Goal: Information Seeking & Learning: Check status

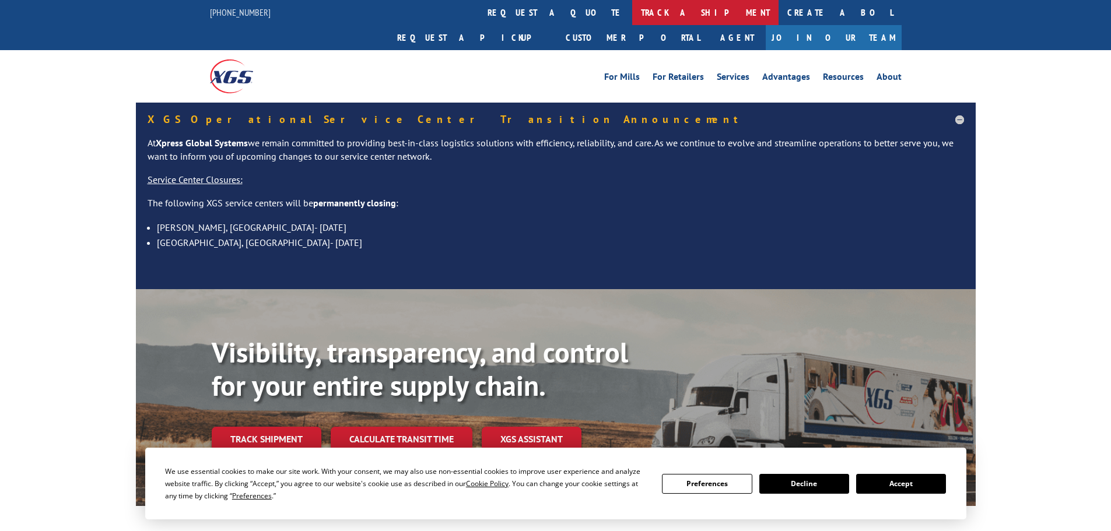
click at [632, 17] on link "track a shipment" at bounding box center [705, 12] width 146 height 25
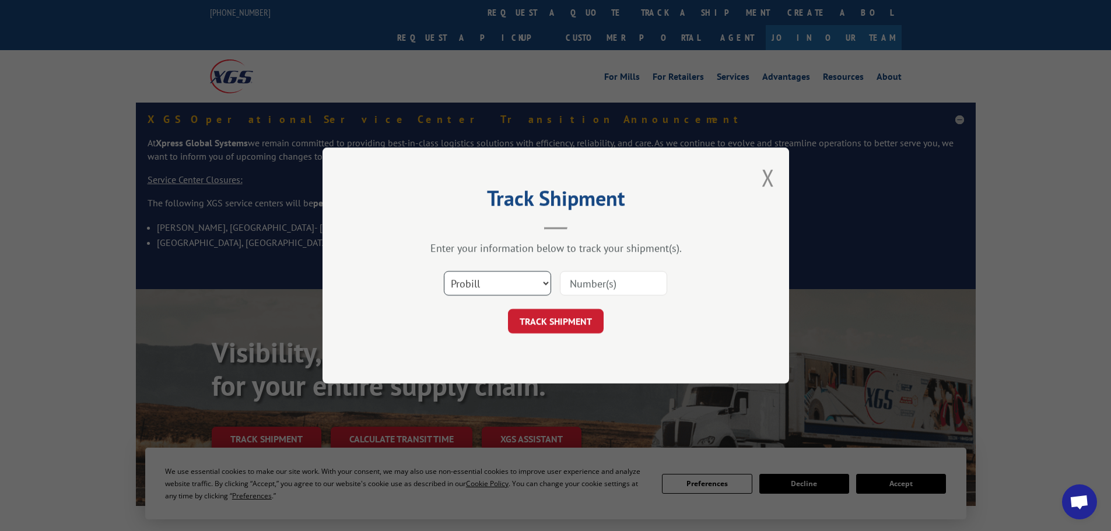
click at [498, 280] on select "Select category... Probill BOL PO" at bounding box center [497, 283] width 107 height 24
select select "po"
click at [444, 271] on select "Select category... Probill BOL PO" at bounding box center [497, 283] width 107 height 24
click at [582, 288] on input at bounding box center [613, 283] width 107 height 24
paste input "26530891"
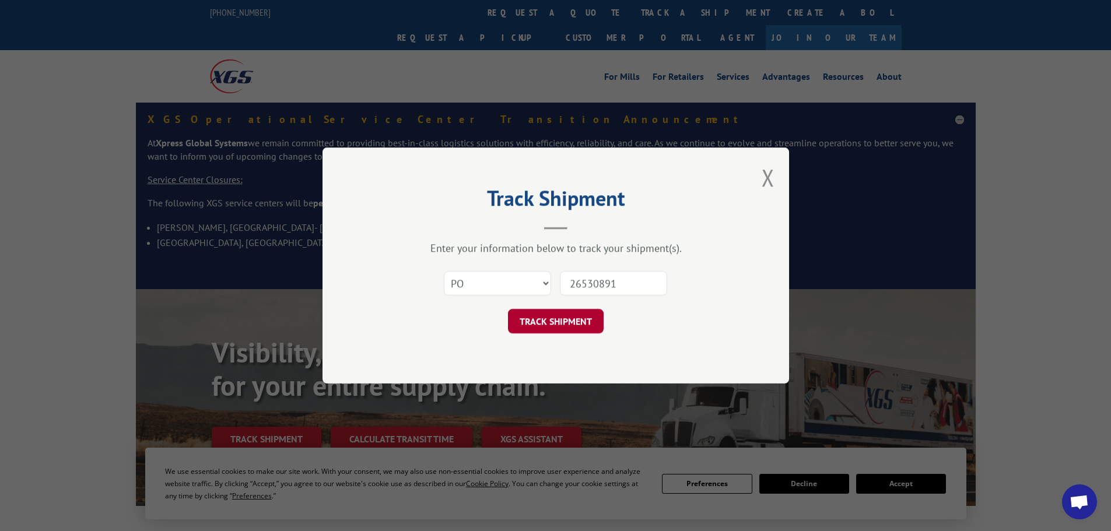
type input "26530891"
click at [580, 319] on button "TRACK SHIPMENT" at bounding box center [556, 321] width 96 height 24
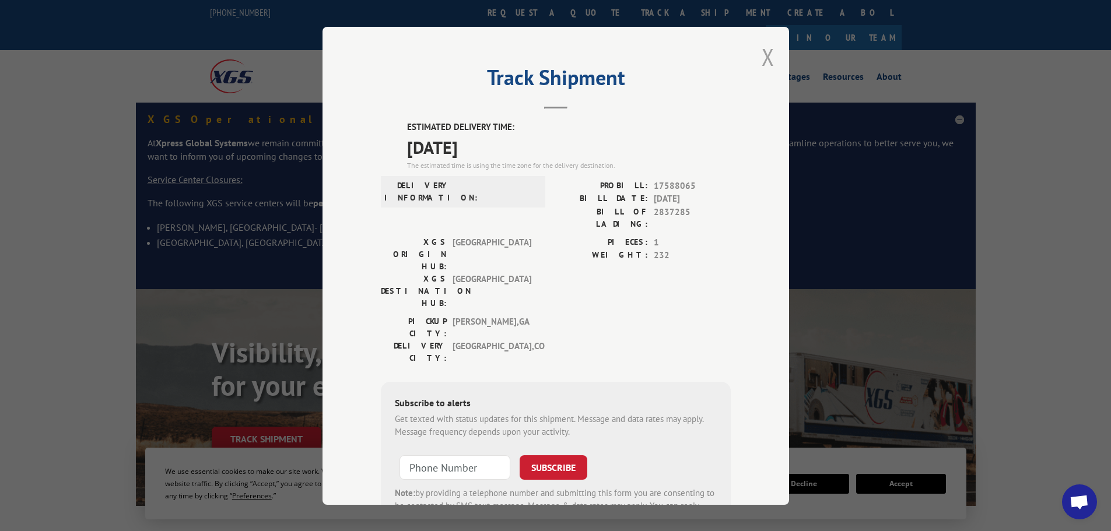
click at [765, 57] on button "Close modal" at bounding box center [768, 56] width 13 height 31
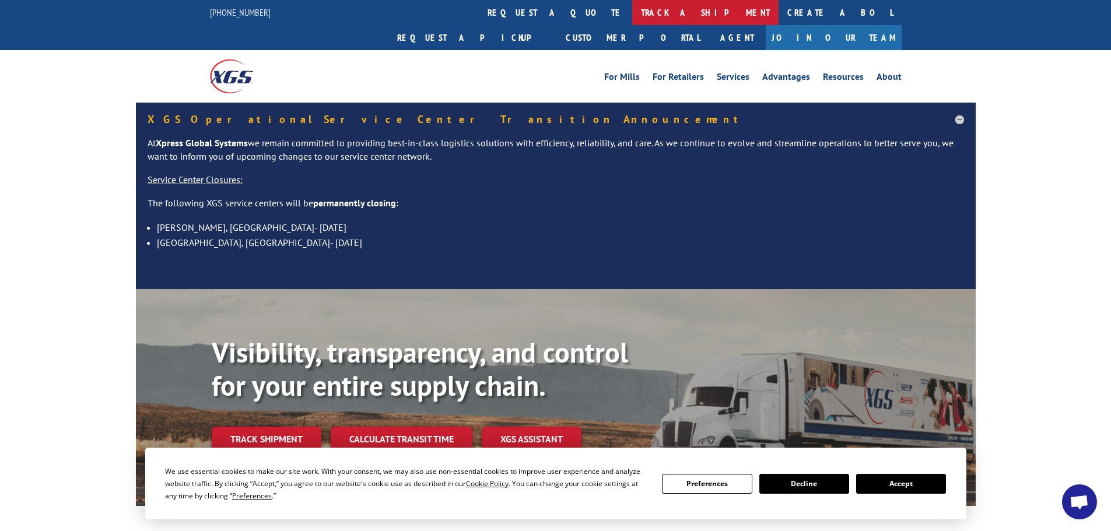
click at [632, 10] on link "track a shipment" at bounding box center [705, 12] width 146 height 25
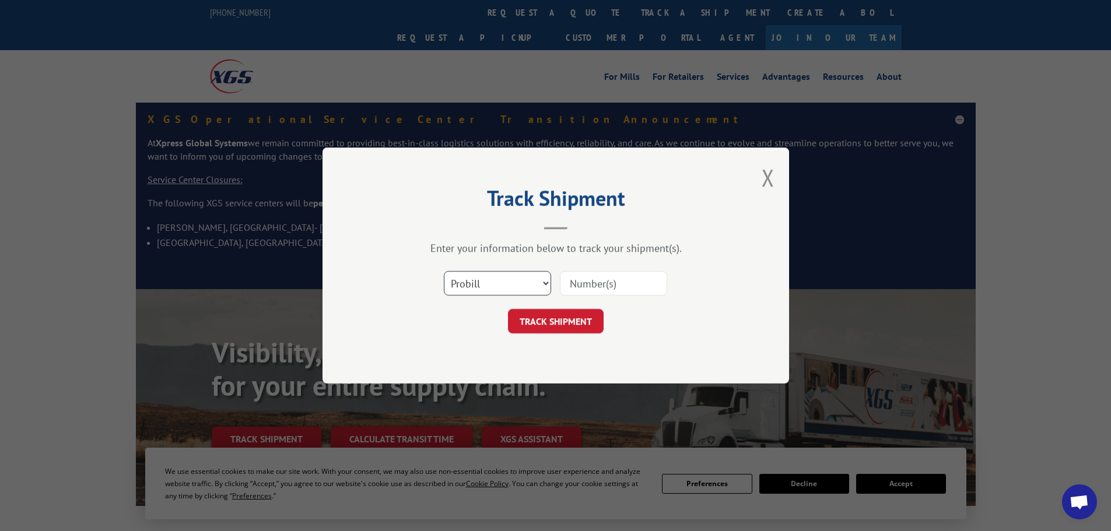
click at [479, 281] on select "Select category... Probill BOL PO" at bounding box center [497, 283] width 107 height 24
select select "po"
click at [444, 271] on select "Select category... Probill BOL PO" at bounding box center [497, 283] width 107 height 24
click at [579, 287] on input at bounding box center [613, 283] width 107 height 24
paste input "26530812"
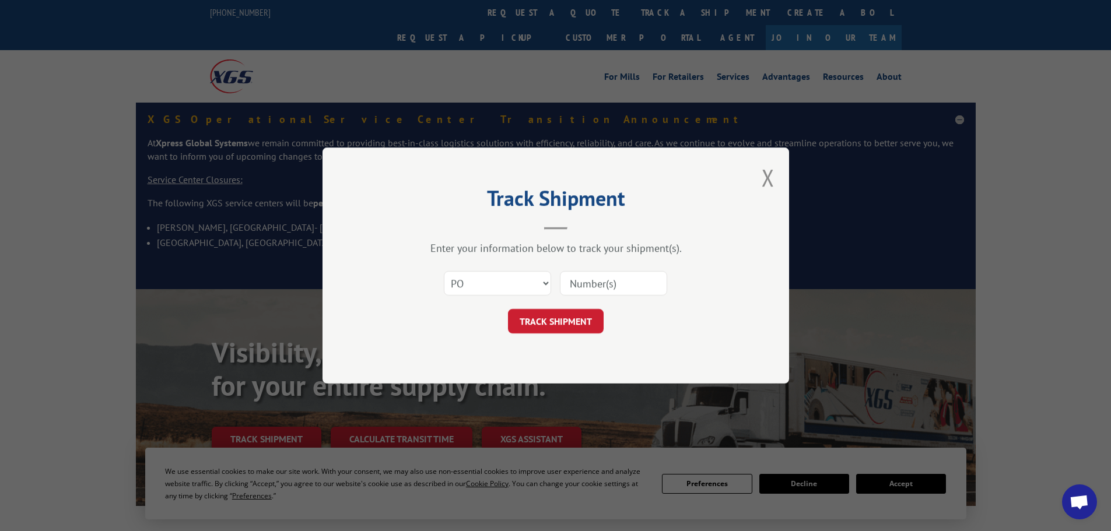
type input "26530812"
click button "TRACK SHIPMENT" at bounding box center [556, 321] width 96 height 24
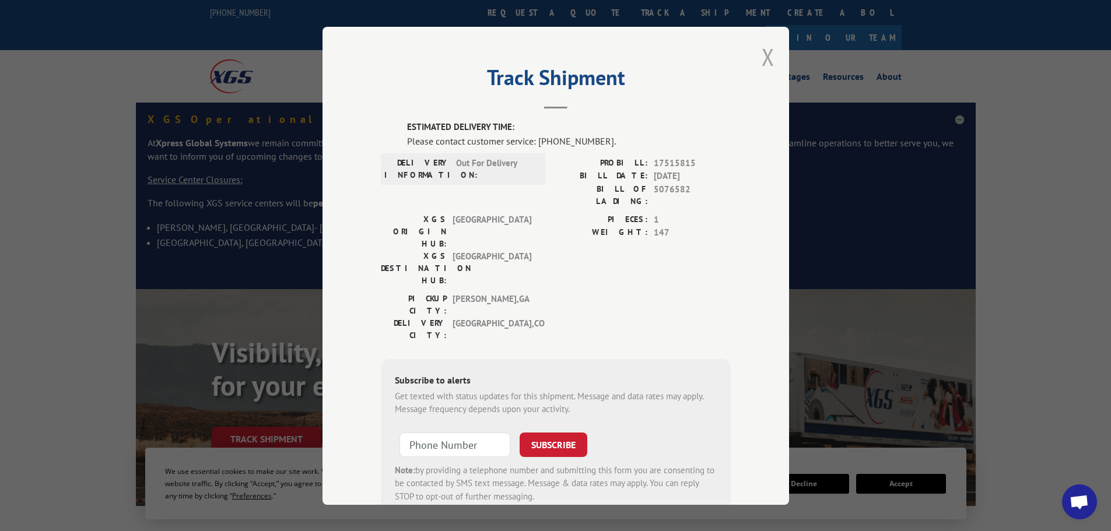
click at [768, 61] on button "Close modal" at bounding box center [768, 56] width 13 height 31
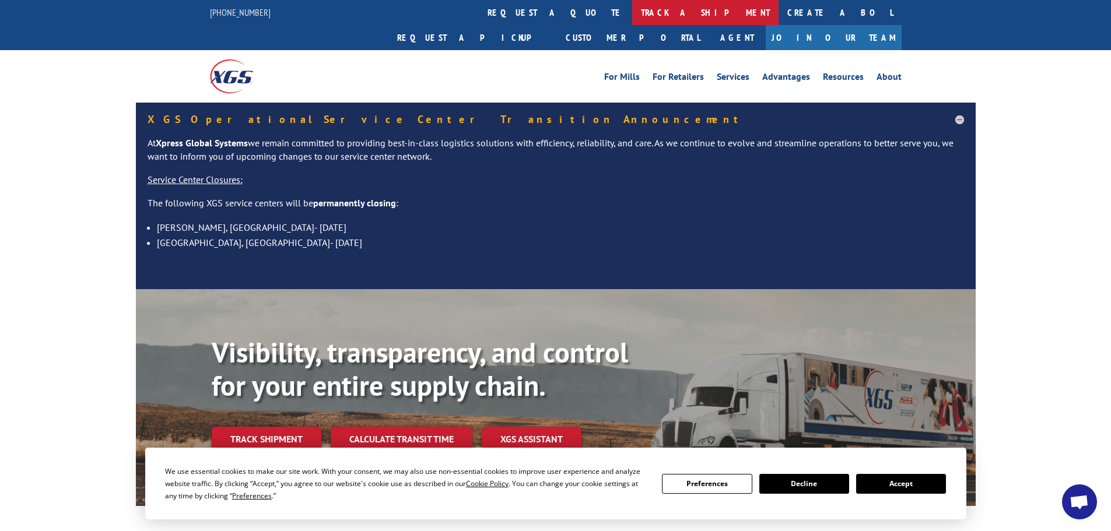
click at [632, 12] on link "track a shipment" at bounding box center [705, 12] width 146 height 25
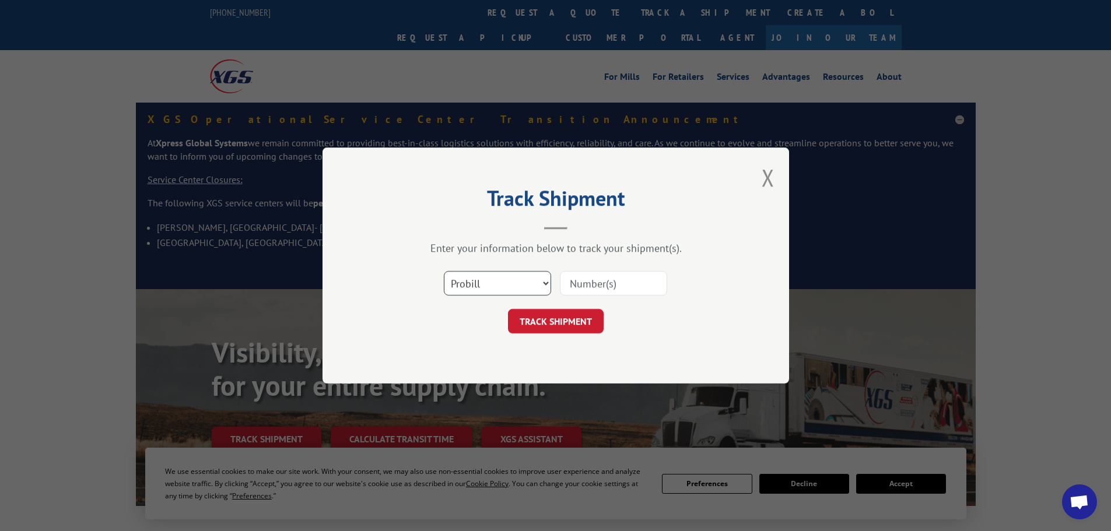
drag, startPoint x: 514, startPoint y: 281, endPoint x: 516, endPoint y: 264, distance: 16.5
click at [514, 281] on select "Select category... Probill BOL PO" at bounding box center [497, 283] width 107 height 24
select select "po"
click at [444, 271] on select "Select category... Probill BOL PO" at bounding box center [497, 283] width 107 height 24
click at [598, 290] on input at bounding box center [613, 283] width 107 height 24
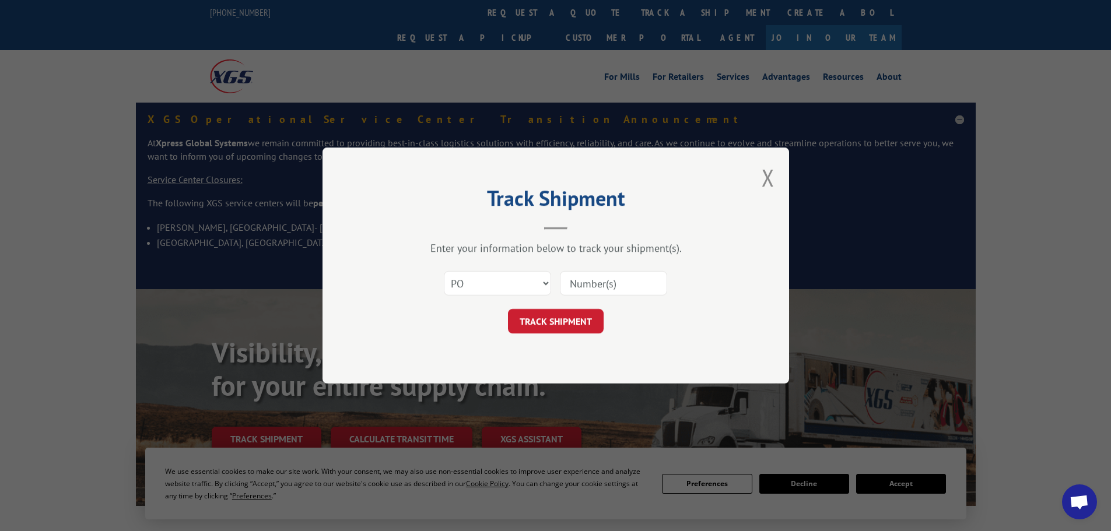
paste input "26530812"
type input "26530812"
click at [592, 325] on button "TRACK SHIPMENT" at bounding box center [556, 321] width 96 height 24
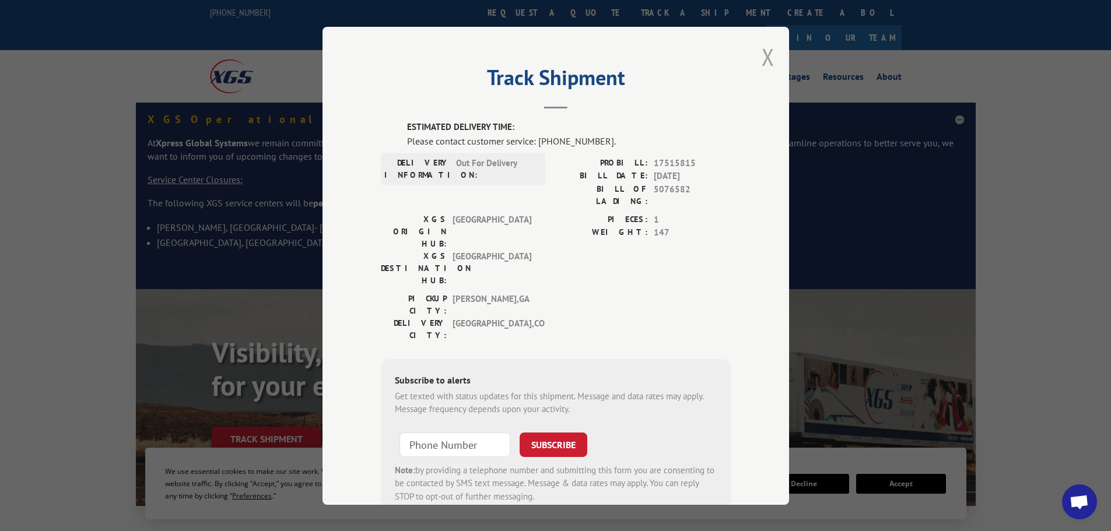
click at [762, 53] on button "Close modal" at bounding box center [768, 56] width 13 height 31
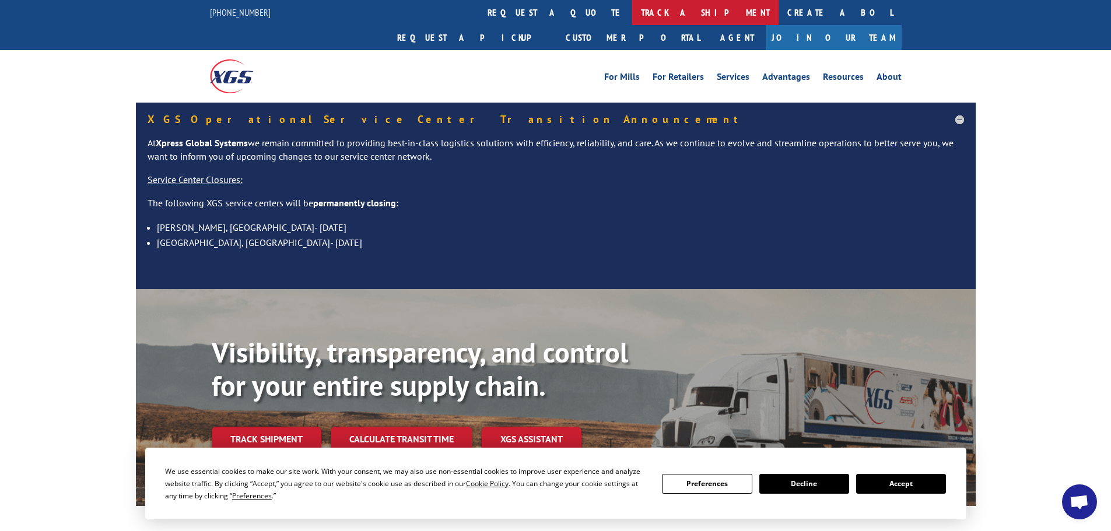
click at [632, 13] on link "track a shipment" at bounding box center [705, 12] width 146 height 25
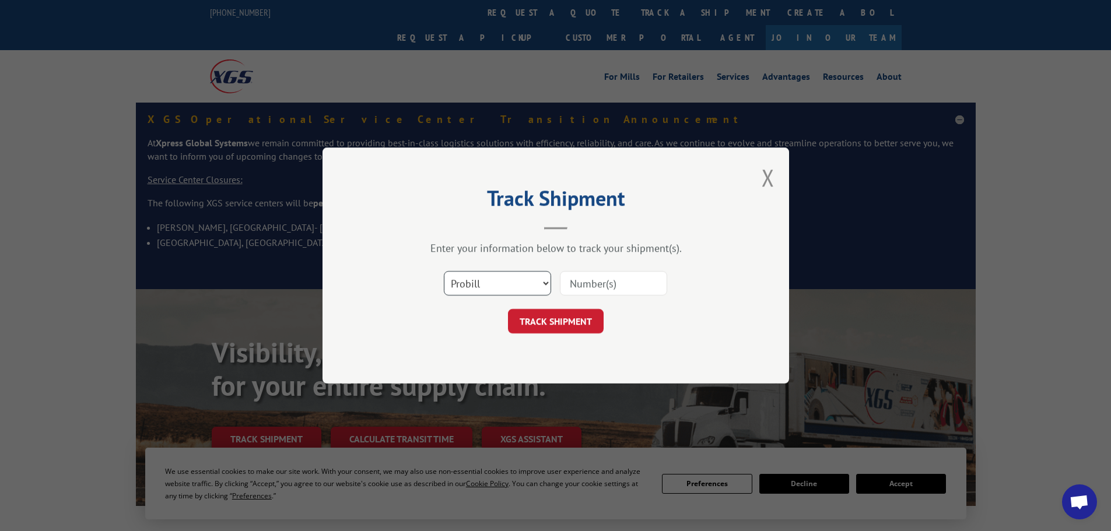
drag, startPoint x: 479, startPoint y: 286, endPoint x: 489, endPoint y: 262, distance: 25.1
click at [480, 288] on select "Select category... Probill BOL PO" at bounding box center [497, 283] width 107 height 24
select select "po"
click at [444, 271] on select "Select category... Probill BOL PO" at bounding box center [497, 283] width 107 height 24
click at [586, 288] on input at bounding box center [613, 283] width 107 height 24
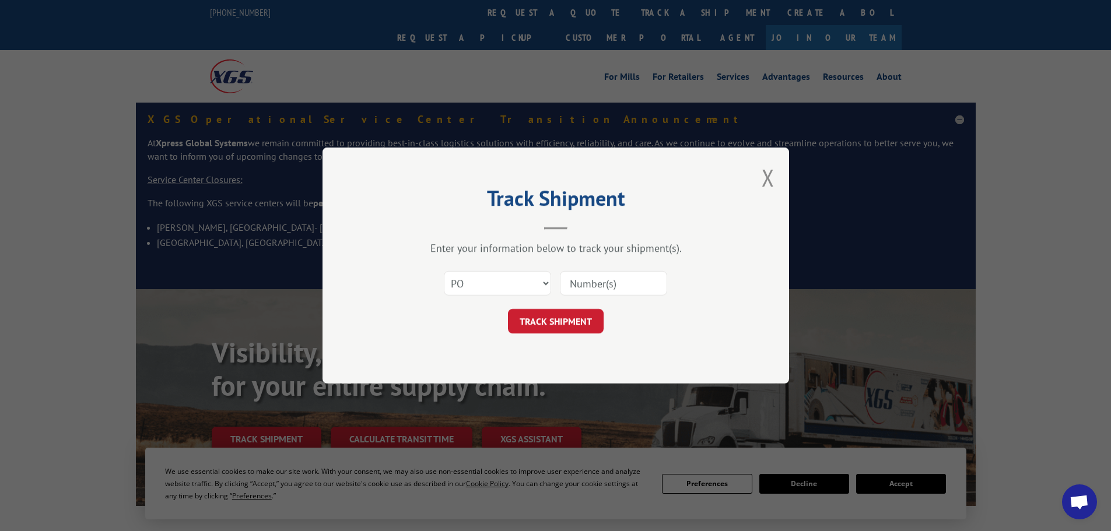
paste input "26530898"
type input "26530898"
click at [567, 332] on button "TRACK SHIPMENT" at bounding box center [556, 321] width 96 height 24
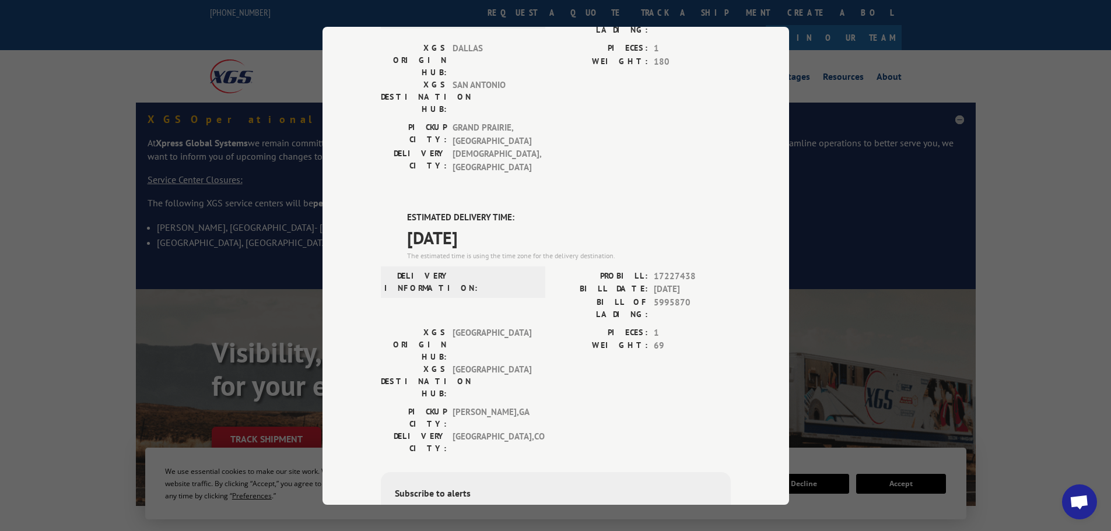
scroll to position [428, 0]
